Goal: Information Seeking & Learning: Learn about a topic

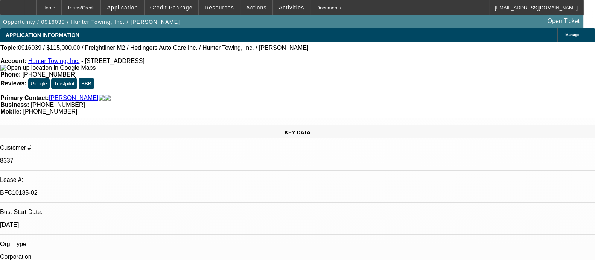
select select "0"
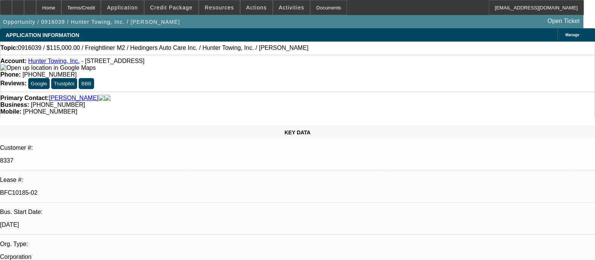
select select "0"
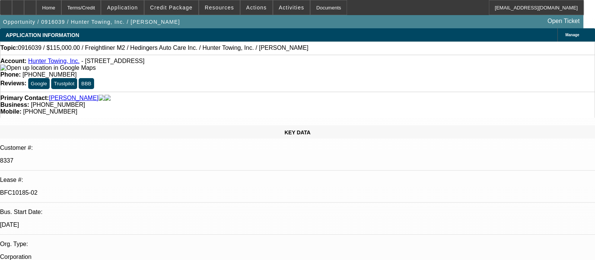
select select "0"
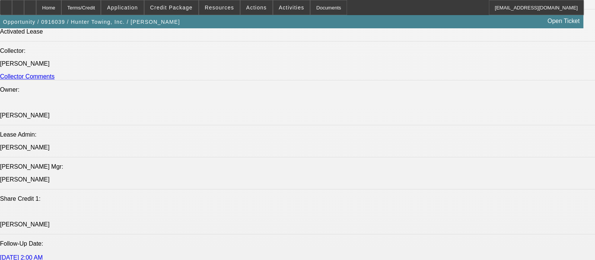
select select "1"
select select "2"
select select "1"
select select "6"
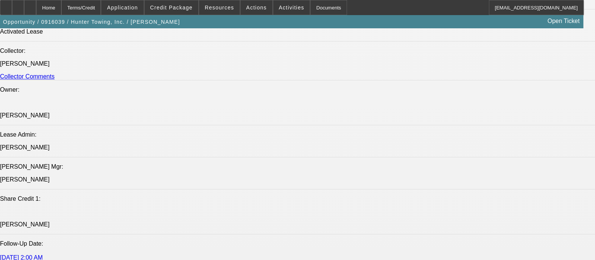
select select "2"
select select "1"
select select "6"
select select "2"
select select "1"
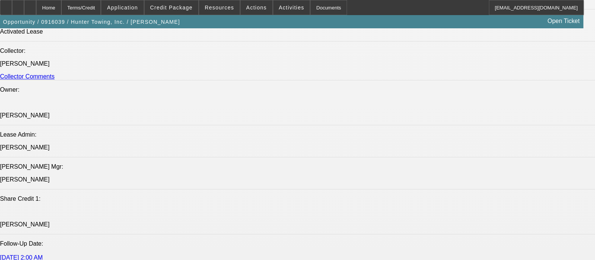
select select "6"
select select "2"
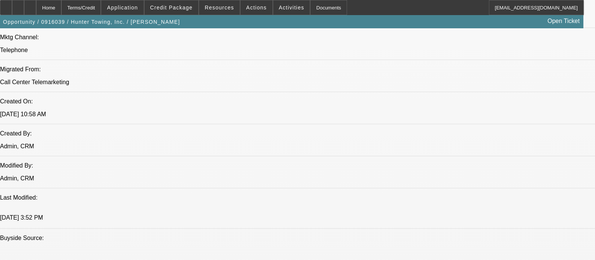
scroll to position [575, 0]
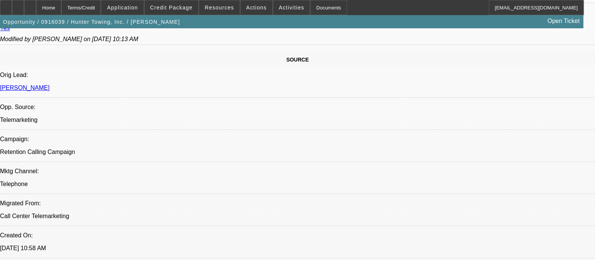
scroll to position [471, 0]
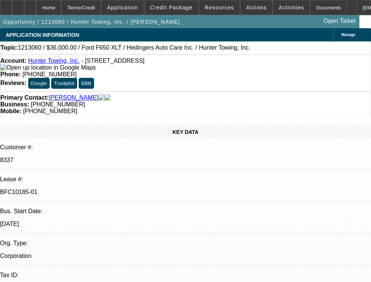
select select "0"
select select "2"
select select "0"
select select "6"
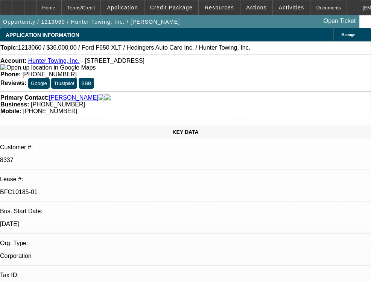
select select "0"
select select "2"
select select "0"
select select "4"
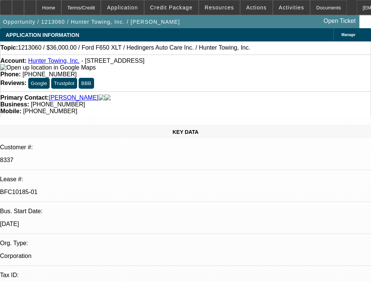
select select "0"
select select "2"
select select "0"
select select "4"
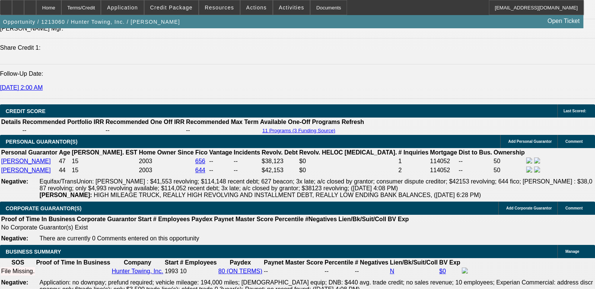
scroll to position [1130, 0]
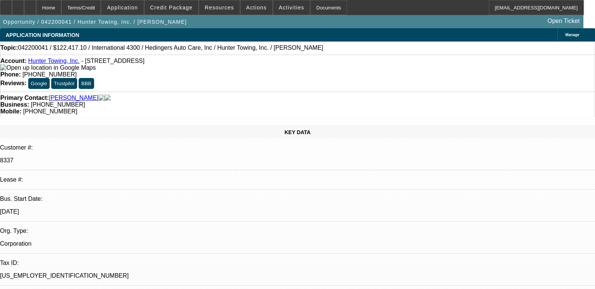
select select "0"
select select "6"
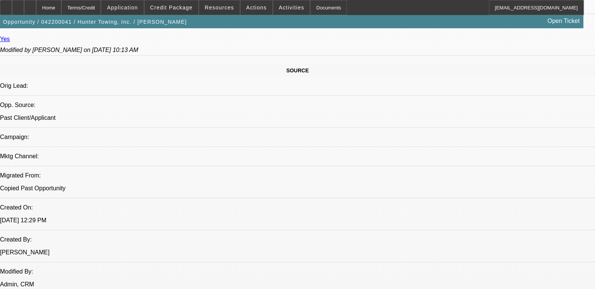
scroll to position [518, 0]
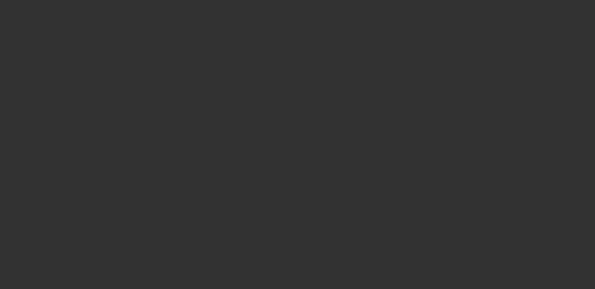
select select "0"
select select "2"
select select "0.1"
select select "4"
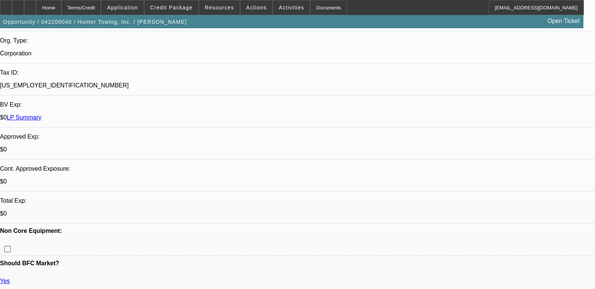
scroll to position [188, 0]
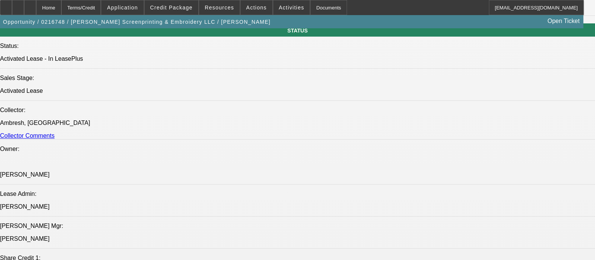
select select "0"
select select "2"
select select "0"
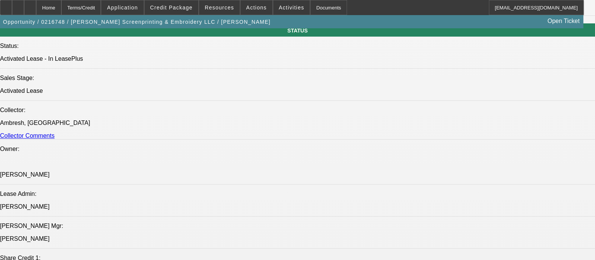
select select "0"
select select "2"
select select "0"
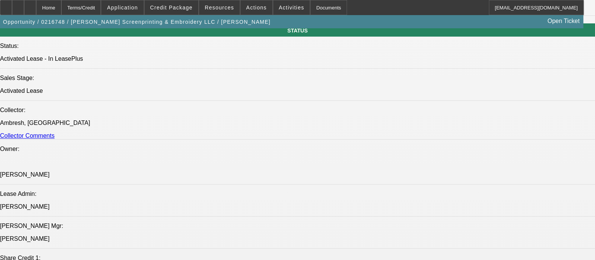
select select "0"
select select "2"
select select "0"
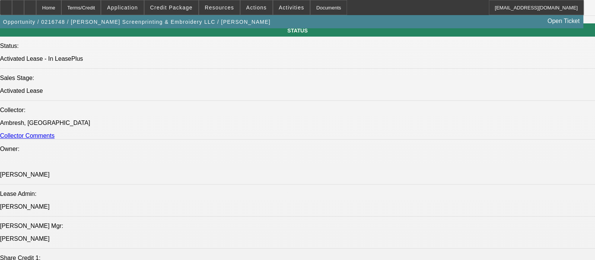
select select "2"
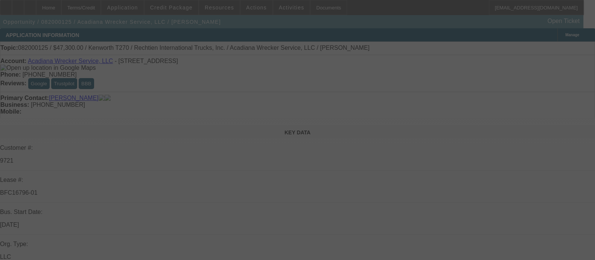
select select "0"
select select "2"
select select "0"
select select "6"
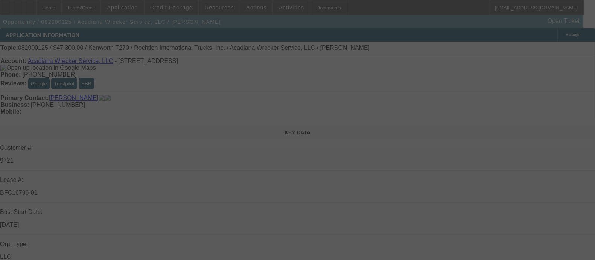
select select "0"
select select "2"
select select "0"
select select "6"
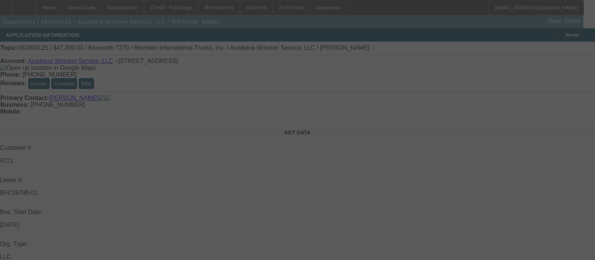
select select "0"
select select "2"
select select "0"
select select "6"
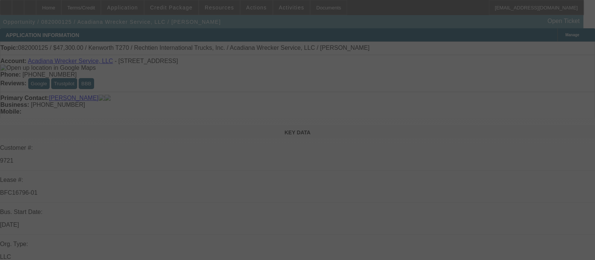
select select "0"
select select "2"
select select "0"
select select "6"
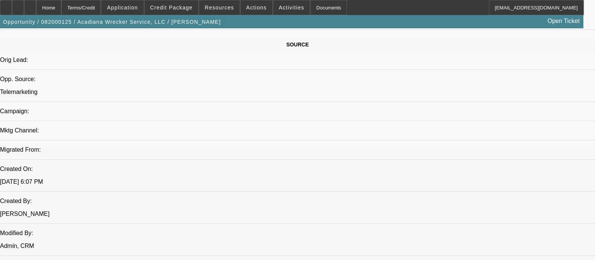
scroll to position [518, 0]
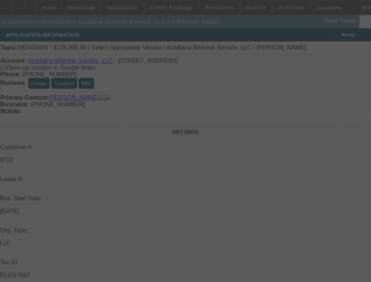
select select "0"
select select "2"
select select "0.1"
select select "4"
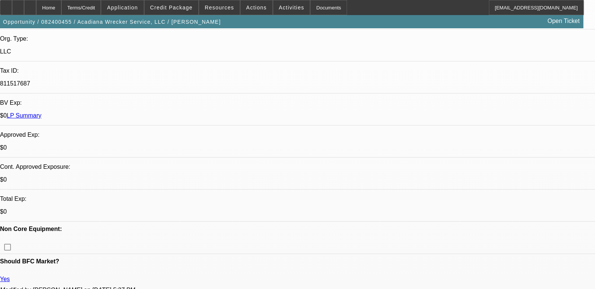
scroll to position [188, 0]
